Goal: Task Accomplishment & Management: Use online tool/utility

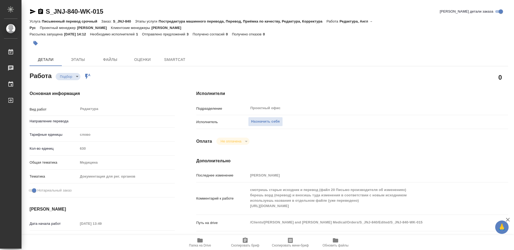
type textarea "x"
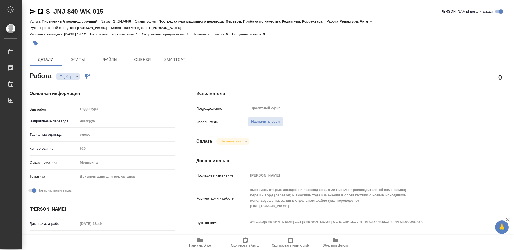
type textarea "x"
type input "англ-рус"
type textarea "x"
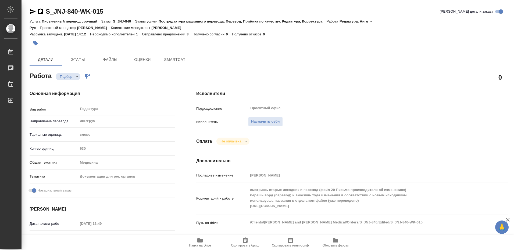
type textarea "x"
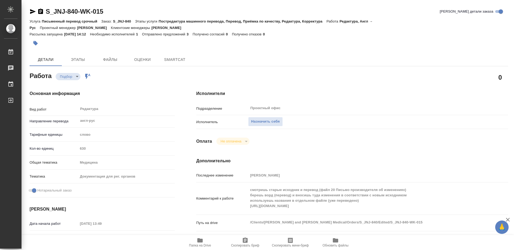
type textarea "x"
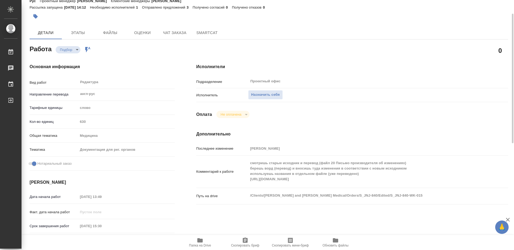
type textarea "x"
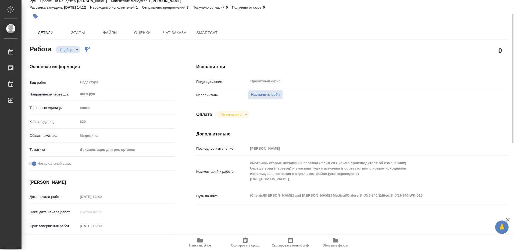
type textarea "x"
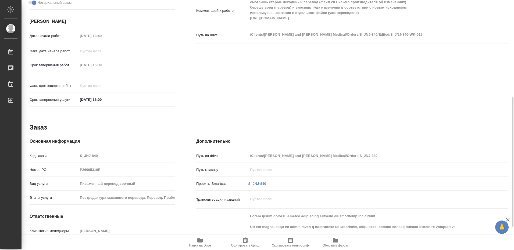
scroll to position [233, 0]
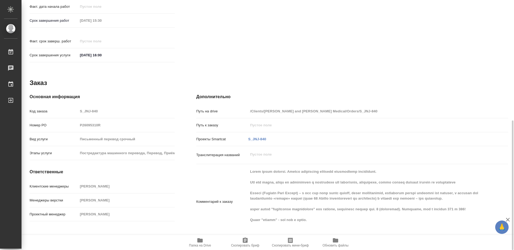
click at [198, 242] on icon "button" at bounding box center [199, 241] width 5 height 4
click at [199, 242] on icon "button" at bounding box center [199, 241] width 5 height 4
click at [199, 240] on icon "button" at bounding box center [199, 241] width 5 height 4
